Goal: Task Accomplishment & Management: Complete application form

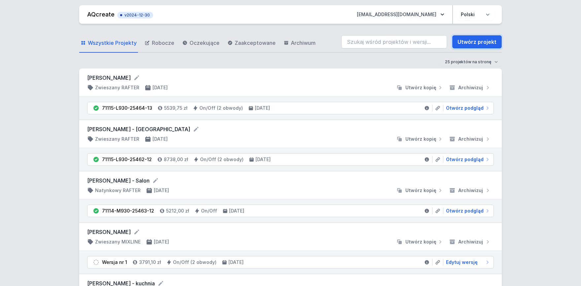
drag, startPoint x: 491, startPoint y: 40, endPoint x: 483, endPoint y: 78, distance: 38.6
click at [492, 40] on link "Utwórz projekt" at bounding box center [476, 41] width 49 height 13
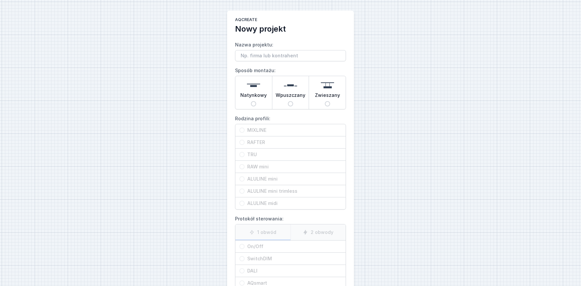
click at [262, 91] on div "Natynkowy" at bounding box center [253, 92] width 37 height 33
click at [256, 101] on input "Natynkowy" at bounding box center [253, 103] width 5 height 5
radio input "true"
click at [258, 141] on span "RAFTER" at bounding box center [293, 142] width 97 height 7
click at [245, 141] on input "RAFTER" at bounding box center [241, 142] width 5 height 5
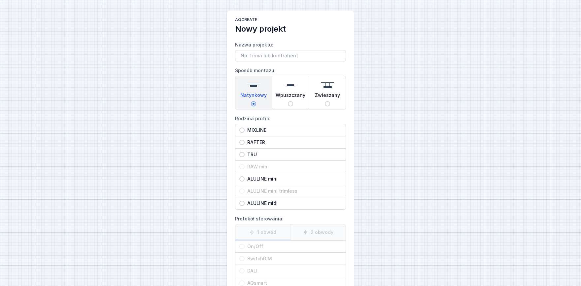
radio input "true"
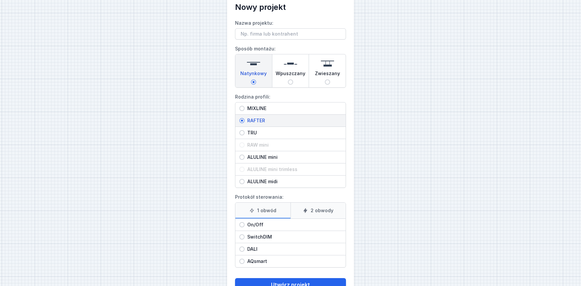
scroll to position [36, 0]
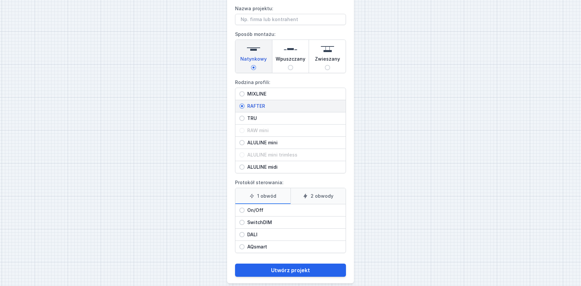
click at [259, 218] on div "SwitchDIM" at bounding box center [290, 223] width 110 height 12
click at [245, 220] on input "SwitchDIM" at bounding box center [241, 222] width 5 height 5
radio input "true"
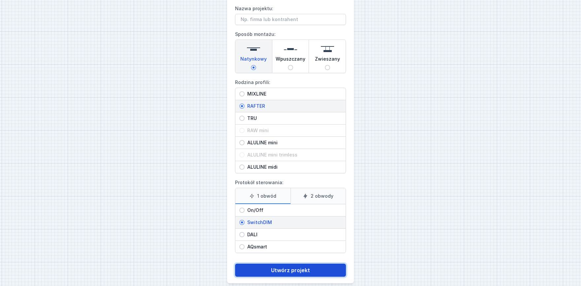
click at [294, 271] on button "Utwórz projekt" at bounding box center [290, 270] width 111 height 13
click at [290, 271] on button "Utwórz projekt" at bounding box center [290, 270] width 111 height 13
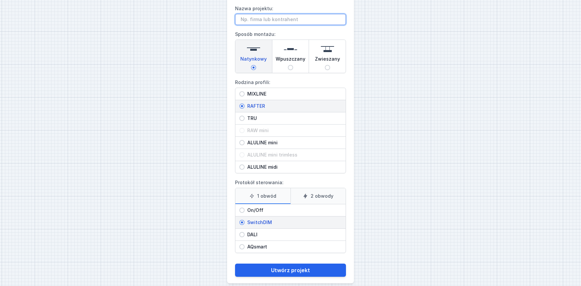
click at [259, 20] on input "Nazwa projektu:" at bounding box center [290, 19] width 111 height 11
type input "b"
type input "[PERSON_NAME]"
drag, startPoint x: 467, startPoint y: 152, endPoint x: 366, endPoint y: 235, distance: 130.2
click at [465, 151] on div "AQcreate Nowy projekt Nazwa projektu: [PERSON_NAME] Sposób montażu: Natynkowy W…" at bounding box center [290, 129] width 581 height 331
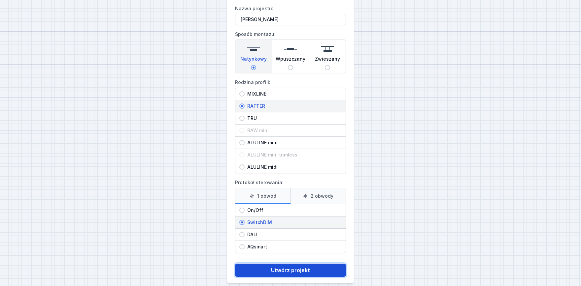
click at [312, 271] on button "Utwórz projekt" at bounding box center [290, 270] width 111 height 13
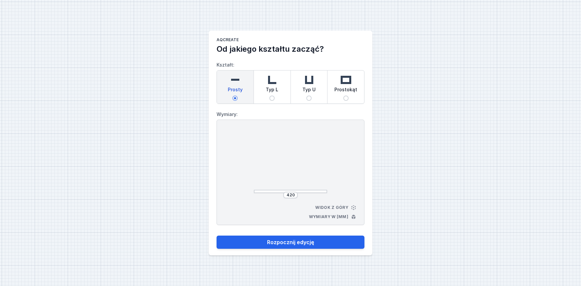
click at [334, 80] on div "Prostokąt" at bounding box center [345, 87] width 37 height 33
click at [343, 96] on input "Prostokąt" at bounding box center [345, 98] width 5 height 5
radio input "true"
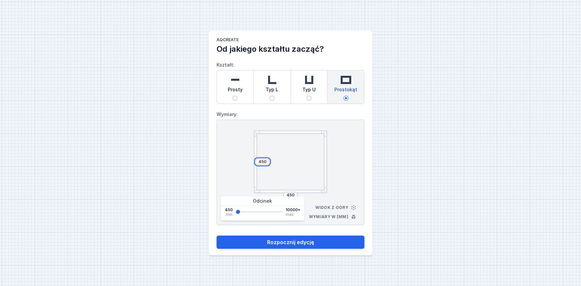
drag, startPoint x: 266, startPoint y: 162, endPoint x: 246, endPoint y: 162, distance: 19.5
click at [257, 162] on input "450" at bounding box center [262, 161] width 11 height 5
type input "1500"
click at [291, 195] on input "450" at bounding box center [290, 195] width 11 height 5
drag, startPoint x: 287, startPoint y: 193, endPoint x: 256, endPoint y: 189, distance: 30.6
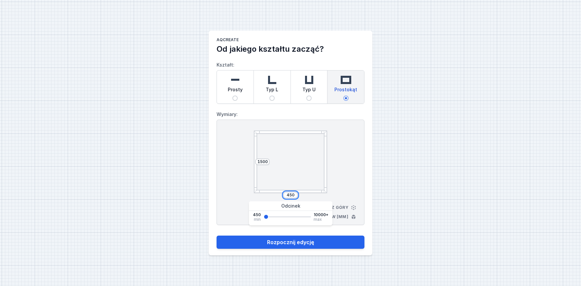
click at [285, 193] on input "450" at bounding box center [290, 195] width 11 height 5
type input "1500"
drag, startPoint x: 413, startPoint y: 213, endPoint x: 293, endPoint y: 256, distance: 127.5
click at [410, 215] on div "AQcreate Od jakiego kształtu zacząć? Kształt: Prosty Typ L Typ U Prostokąt Wymi…" at bounding box center [290, 143] width 581 height 286
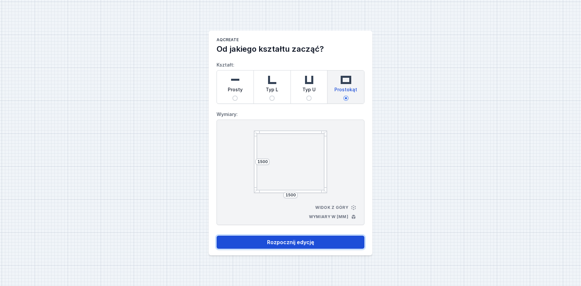
click at [292, 240] on button "Rozpocznij edycję" at bounding box center [290, 242] width 148 height 13
select select "M"
select select "3000"
select select "3"
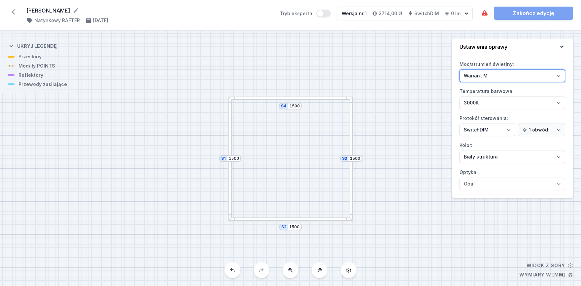
click at [459, 70] on select "Wariant L Wariant M" at bounding box center [512, 76] width 106 height 13
click option "Wariant L" at bounding box center [0, 0] width 0 height 0
click at [500, 68] on label "Moc/strumień świetlny: Wariant L Wariant M" at bounding box center [512, 70] width 106 height 23
click at [500, 70] on select "Wariant L Wariant M" at bounding box center [512, 76] width 106 height 13
click at [459, 70] on select "Wariant L Wariant M" at bounding box center [512, 76] width 106 height 13
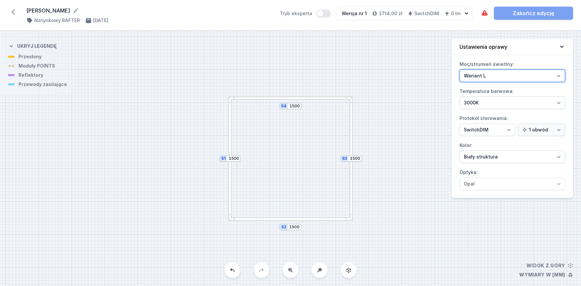
select select "M"
click option "Wariant M" at bounding box center [0, 0] width 0 height 0
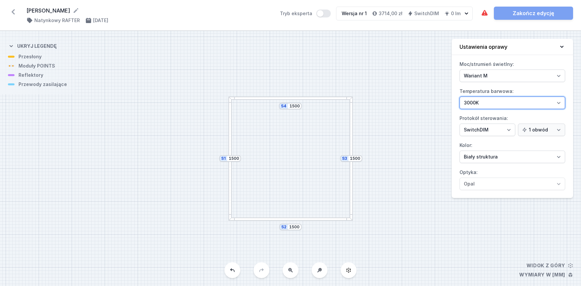
click at [459, 97] on select "2700K 3000K 4000K" at bounding box center [512, 103] width 106 height 13
click option "3000K" at bounding box center [0, 0] width 0 height 0
click at [459, 124] on select "On/Off SwitchDIM DALI AQsmart" at bounding box center [487, 130] width 56 height 13
click at [482, 127] on select "On/Off SwitchDIM DALI AQsmart" at bounding box center [487, 130] width 56 height 13
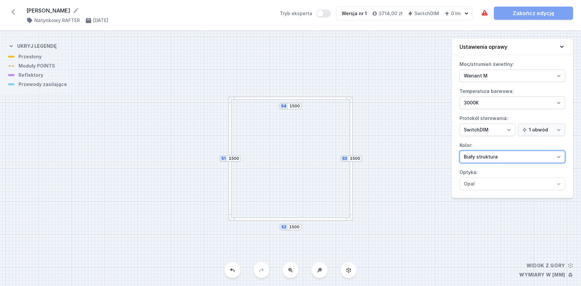
click at [459, 151] on select "Biały struktura Czarny struktura Złoty struktura Miedziany Szary Inny (z palety…" at bounding box center [512, 157] width 106 height 13
select select "2"
click option "Czarny struktura" at bounding box center [0, 0] width 0 height 0
click at [327, 13] on button "Tryb eksperta" at bounding box center [323, 14] width 15 height 8
click at [313, 219] on div at bounding box center [290, 219] width 124 height 3
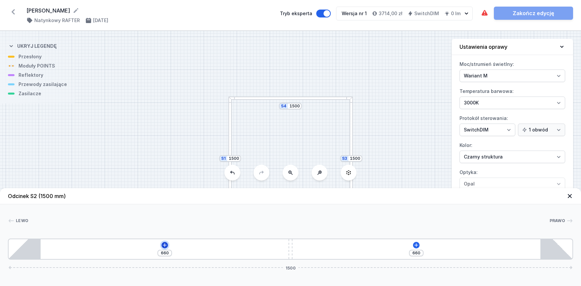
click at [165, 246] on icon at bounding box center [164, 245] width 5 height 5
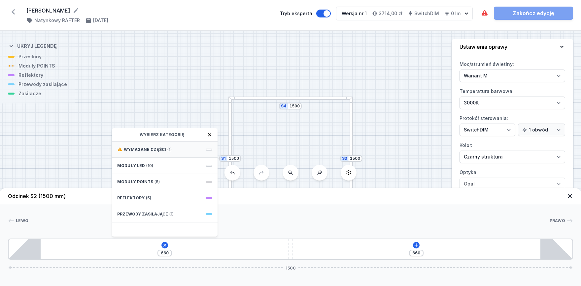
click at [147, 153] on div "Wymagane części (1)" at bounding box center [165, 150] width 106 height 16
click at [132, 146] on div "Hole for power supply cable" at bounding box center [165, 149] width 106 height 15
type input "580"
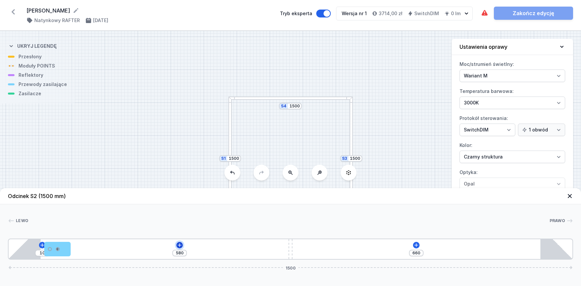
click at [180, 247] on icon at bounding box center [179, 245] width 5 height 5
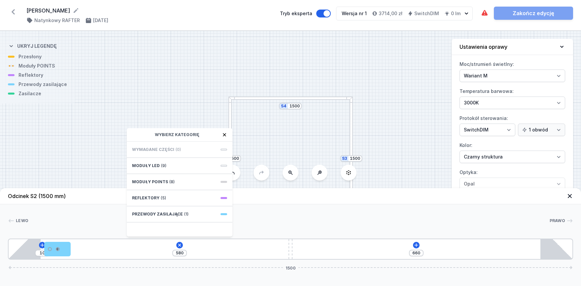
click at [325, 47] on div "S4 1500 S3 1500 S2 1500 S1 1500" at bounding box center [290, 158] width 581 height 255
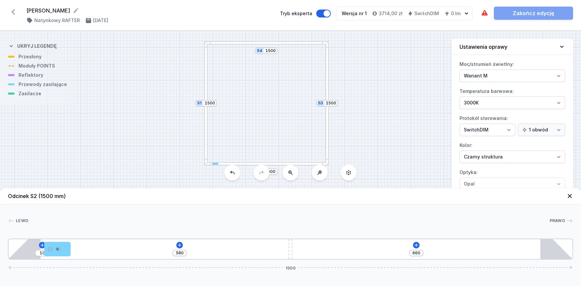
drag, startPoint x: 365, startPoint y: 78, endPoint x: 345, endPoint y: 36, distance: 46.2
click at [345, 36] on div "S4 1500 S3 1500 S2 1500 S1 1500" at bounding box center [290, 158] width 581 height 255
click at [268, 166] on div "S4 1500 S3 1500 S2 1500 S1 1500" at bounding box center [290, 158] width 581 height 255
click at [182, 245] on button at bounding box center [179, 245] width 7 height 7
click at [415, 244] on div "10 580 660 1500" at bounding box center [290, 249] width 565 height 21
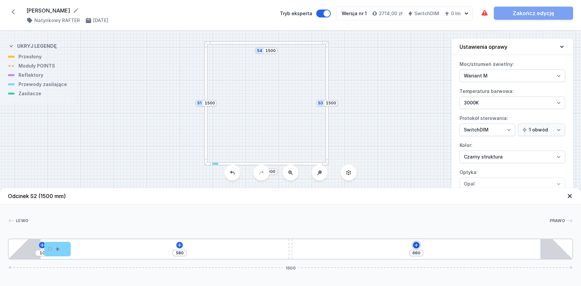
click at [415, 244] on icon at bounding box center [415, 245] width 5 height 5
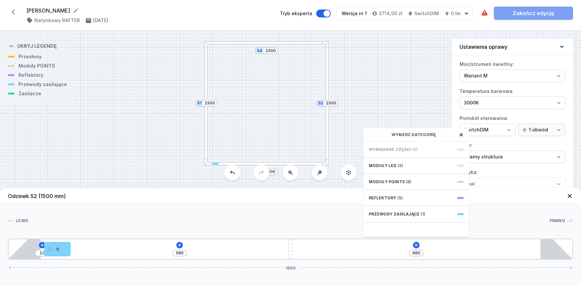
click at [300, 222] on div at bounding box center [288, 221] width 521 height 7
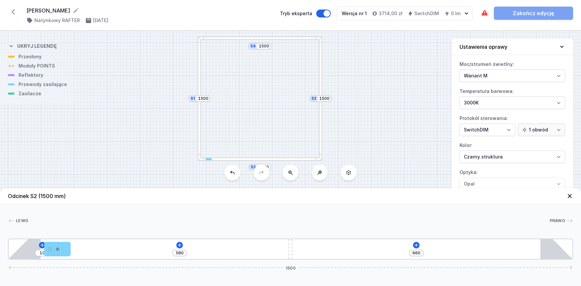
click at [324, 115] on div "S4 1500 S3 1500 S2 1500 S1 1500" at bounding box center [290, 158] width 581 height 255
click at [467, 13] on icon "button" at bounding box center [466, 13] width 7 height 7
click at [410, 65] on div "S4 1500 S3 1500 S2 1500 S1 1500" at bounding box center [290, 158] width 581 height 255
click at [423, 8] on div "Wersja nr 1 3714,00 zł SwitchDIM 0 lm" at bounding box center [399, 13] width 127 height 13
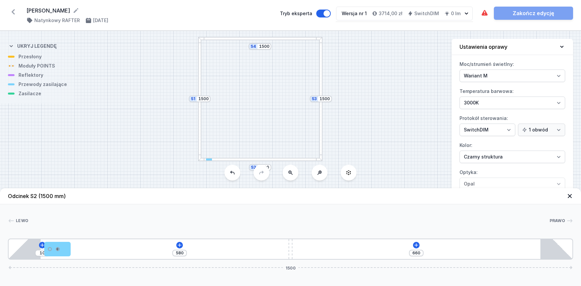
click at [406, 105] on div "S4 1500 S3 1500 S2 1500 S1 1500" at bounding box center [290, 158] width 581 height 255
drag, startPoint x: 387, startPoint y: 128, endPoint x: 395, endPoint y: 129, distance: 7.3
click at [402, 130] on div "S4 1500 S3 1500 S2 1500 S1 1500" at bounding box center [290, 158] width 581 height 255
click at [236, 95] on div "S4 1500 S3 1500 S2 1500 S1 1500" at bounding box center [290, 158] width 581 height 255
click at [213, 71] on div at bounding box center [212, 94] width 3 height 124
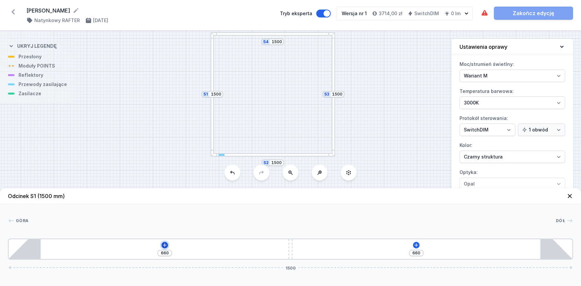
click at [166, 245] on icon at bounding box center [164, 245] width 5 height 5
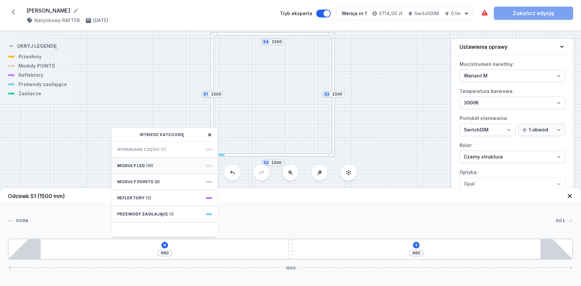
click at [156, 168] on div "Moduły LED (10)" at bounding box center [165, 166] width 106 height 16
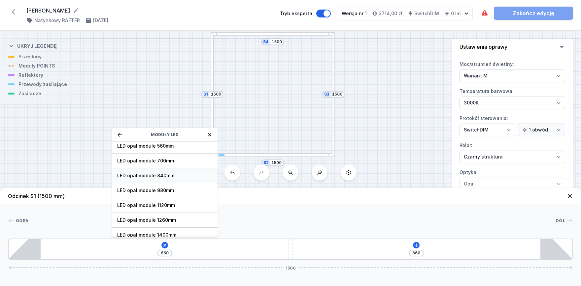
scroll to position [83, 0]
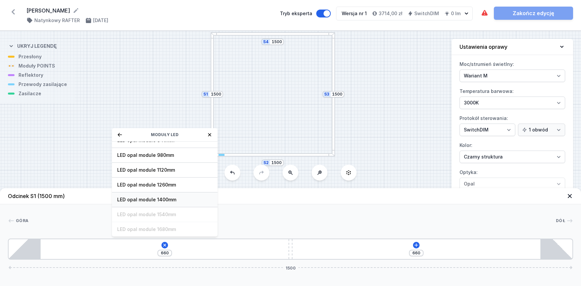
click at [159, 197] on span "LED opal module 1400mm" at bounding box center [164, 200] width 95 height 7
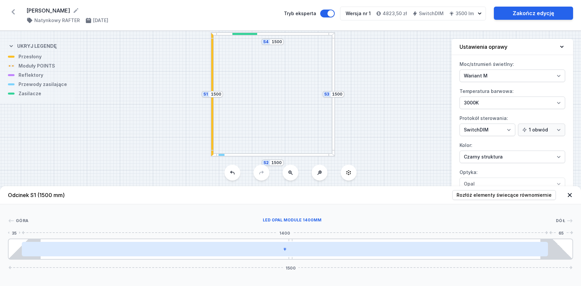
drag, startPoint x: 186, startPoint y: 251, endPoint x: 153, endPoint y: 252, distance: 32.7
click at [153, 252] on div at bounding box center [285, 249] width 526 height 15
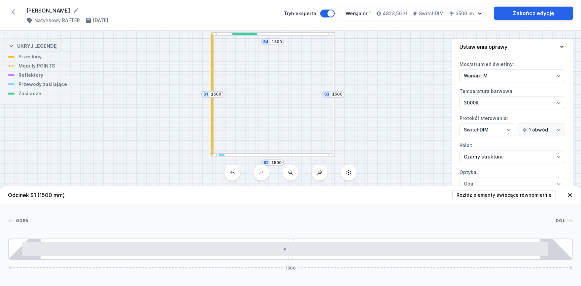
click at [334, 72] on div at bounding box center [333, 94] width 3 height 124
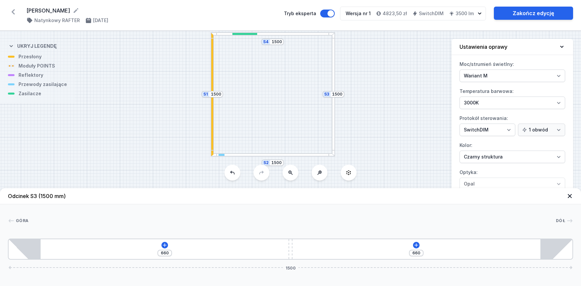
click at [331, 75] on div "S4 1500 S3 1500 S2 1500 S1 1500" at bounding box center [290, 158] width 581 height 255
click at [336, 80] on div "S4 1500 S3 1500 S2 1500 S1 1500" at bounding box center [290, 158] width 581 height 255
click at [334, 80] on div at bounding box center [333, 94] width 3 height 124
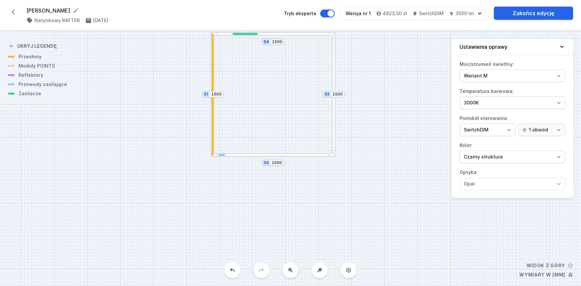
click at [334, 80] on div at bounding box center [333, 94] width 3 height 124
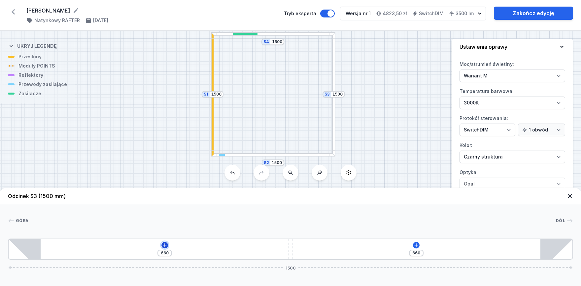
click at [166, 246] on icon at bounding box center [164, 245] width 5 height 5
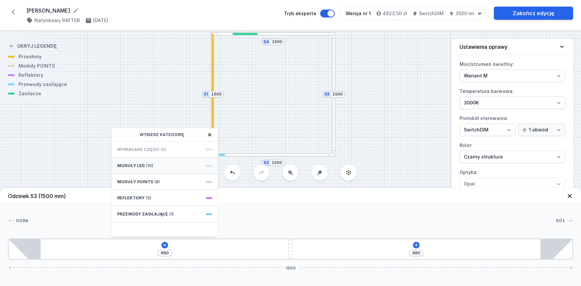
click at [153, 168] on div "Moduły LED (10)" at bounding box center [165, 166] width 106 height 16
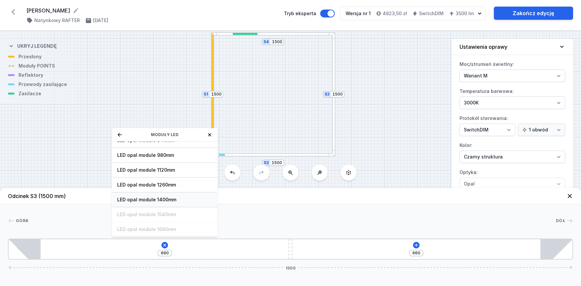
click at [173, 198] on span "LED opal module 1400mm" at bounding box center [164, 200] width 95 height 7
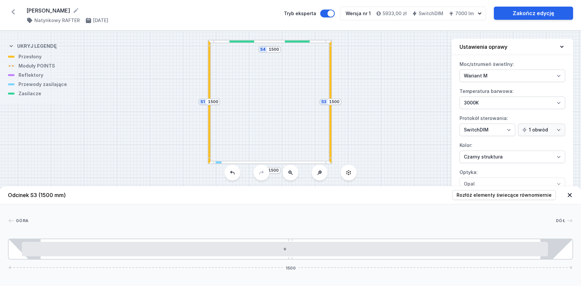
drag, startPoint x: 252, startPoint y: 111, endPoint x: 249, endPoint y: 118, distance: 8.3
click at [249, 118] on div "S4 1500 S3 1500 S2 1500 S1 1500" at bounding box center [290, 158] width 581 height 255
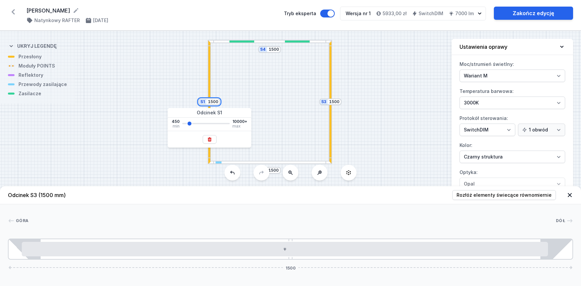
click at [214, 100] on input "1500" at bounding box center [213, 101] width 11 height 5
drag, startPoint x: 216, startPoint y: 102, endPoint x: 213, endPoint y: 102, distance: 3.6
click at [213, 102] on input "1500" at bounding box center [213, 101] width 11 height 5
type input "1540"
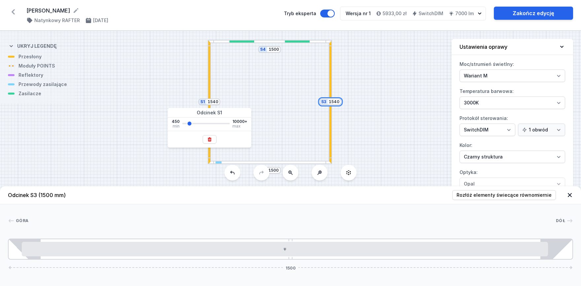
click at [336, 104] on input "1540" at bounding box center [334, 101] width 11 height 5
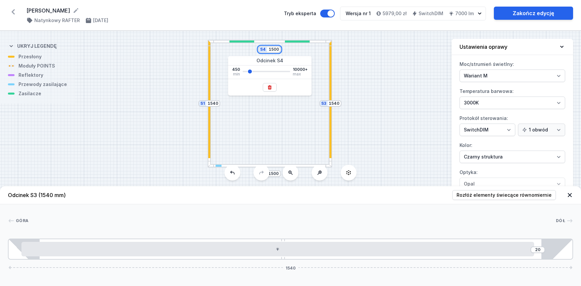
click at [274, 49] on input "1500" at bounding box center [273, 49] width 11 height 5
drag, startPoint x: 274, startPoint y: 49, endPoint x: 279, endPoint y: 49, distance: 4.9
click at [279, 49] on input "1500" at bounding box center [273, 49] width 11 height 5
type input "1540"
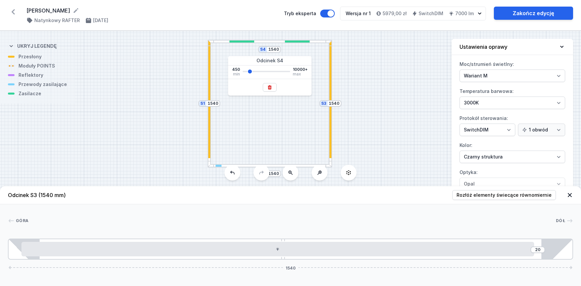
click at [393, 80] on div "S4 1540 S3 1540 S2 1540 S1 1540" at bounding box center [290, 158] width 581 height 255
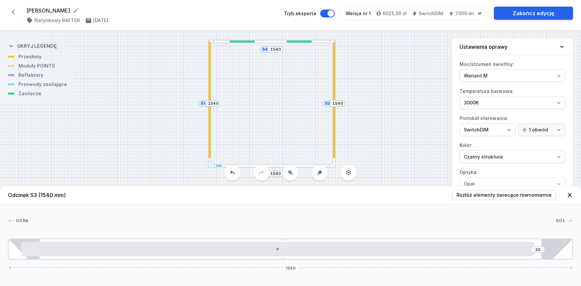
click at [210, 55] on div at bounding box center [210, 99] width 2 height 118
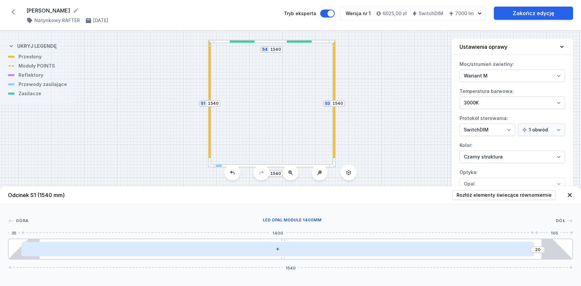
click at [154, 250] on div at bounding box center [277, 249] width 512 height 15
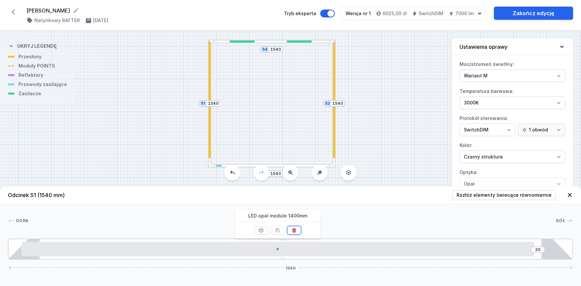
click at [298, 231] on button at bounding box center [294, 230] width 14 height 9
type input "700"
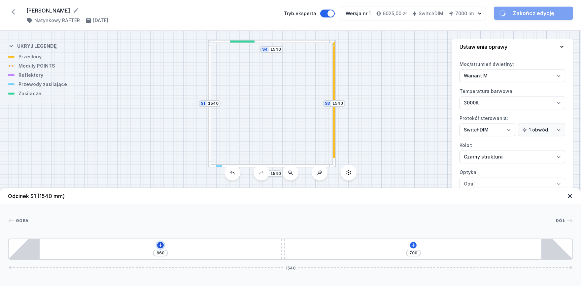
click at [162, 248] on icon at bounding box center [160, 245] width 5 height 5
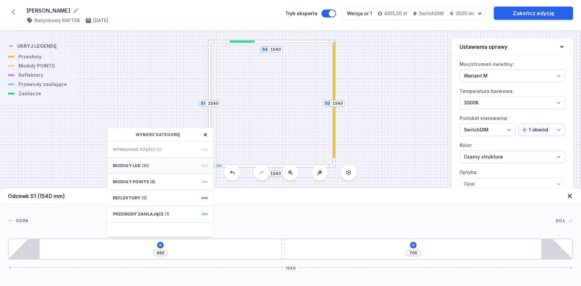
click at [144, 169] on div "Moduły LED (10)" at bounding box center [161, 166] width 106 height 16
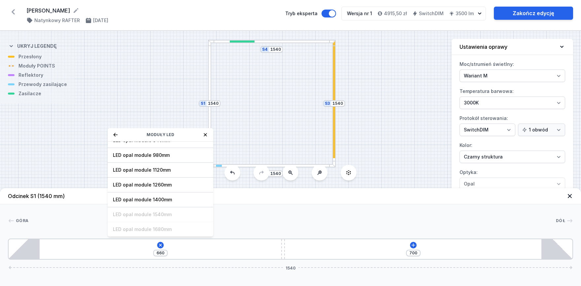
drag, startPoint x: 299, startPoint y: 111, endPoint x: 289, endPoint y: 107, distance: 10.9
click at [299, 111] on div "S4 1540 S3 1540 S2 1540 S1 1540" at bounding box center [290, 158] width 581 height 255
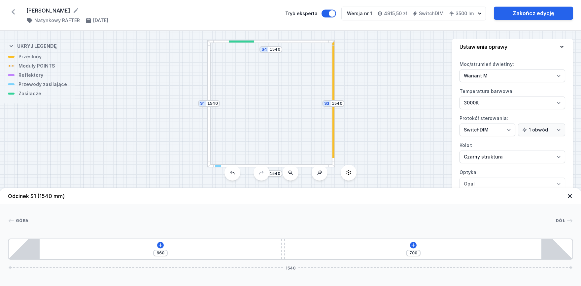
click at [210, 64] on div at bounding box center [208, 103] width 3 height 127
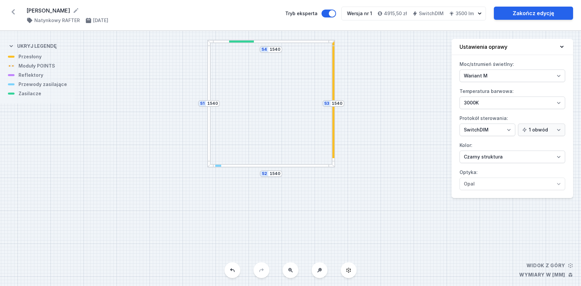
click at [210, 64] on div at bounding box center [208, 103] width 3 height 127
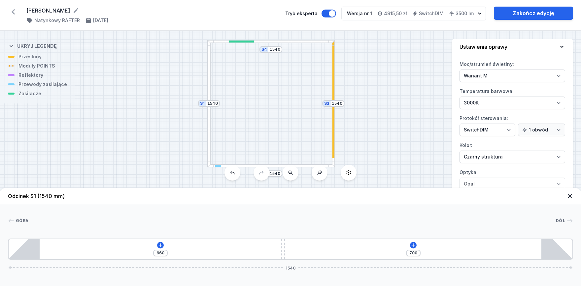
click at [335, 72] on div at bounding box center [333, 103] width 3 height 127
type input "20"
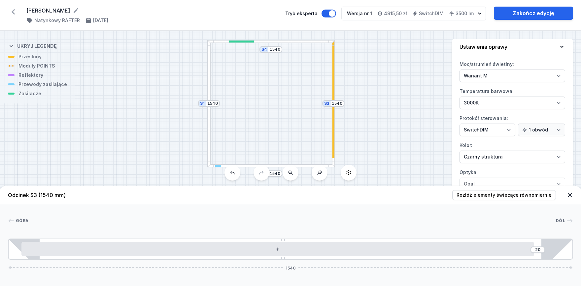
click at [335, 71] on div at bounding box center [333, 103] width 3 height 127
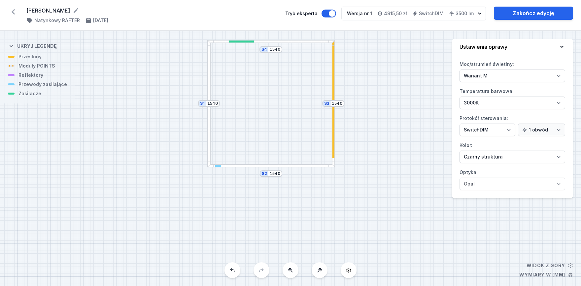
click at [335, 71] on div at bounding box center [333, 103] width 3 height 127
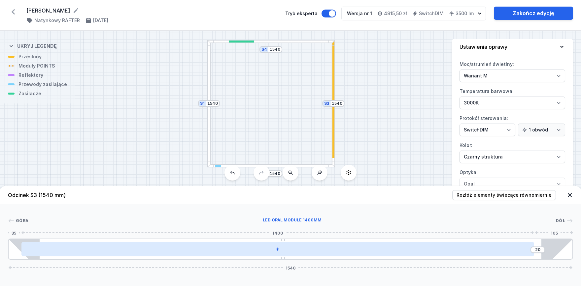
click at [238, 248] on div at bounding box center [277, 249] width 512 height 15
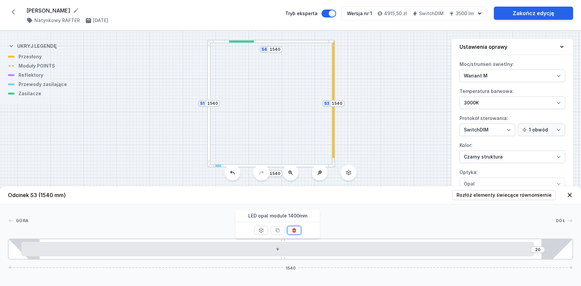
click at [295, 231] on icon at bounding box center [293, 230] width 5 height 5
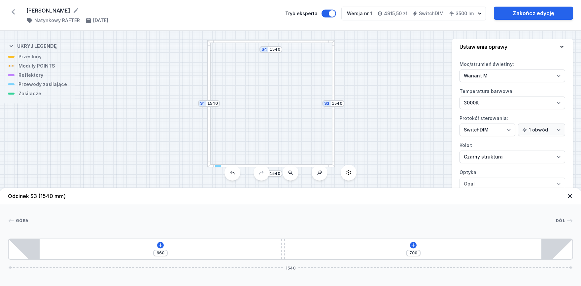
type input "700"
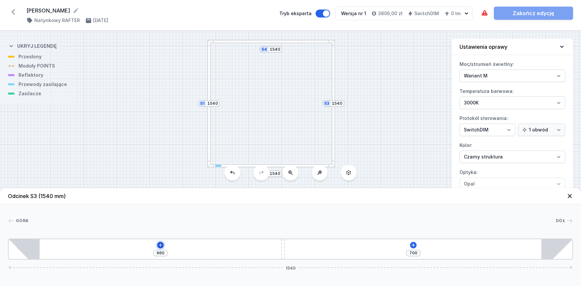
click at [160, 243] on button at bounding box center [160, 245] width 7 height 7
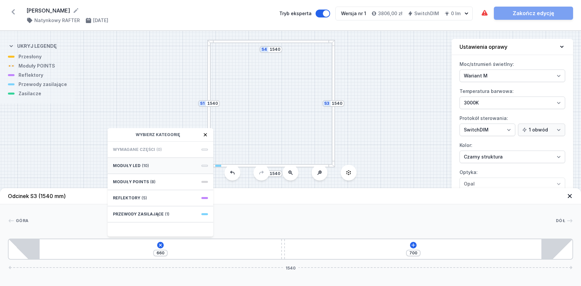
click at [143, 168] on span "(10)" at bounding box center [145, 165] width 7 height 5
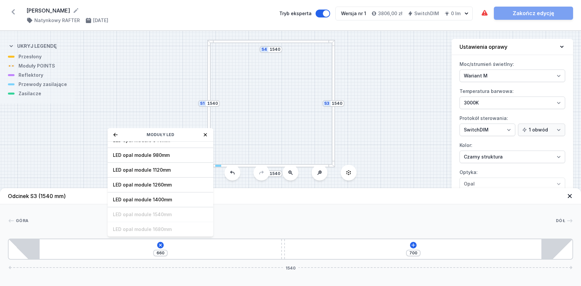
click at [35, 165] on div "S4 1540 S3 1540 S2 1540 S1 1540" at bounding box center [290, 158] width 581 height 255
